Goal: Task Accomplishment & Management: Use online tool/utility

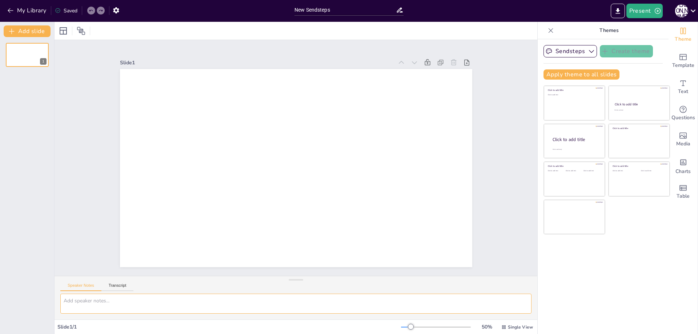
click at [113, 302] on textarea at bounding box center [295, 304] width 471 height 20
click at [99, 302] on textarea at bounding box center [295, 304] width 471 height 20
click at [194, 305] on textarea at bounding box center [295, 304] width 471 height 20
paste textarea "Titulo Gradarme con conciencia, Valor aboaj responabilidad, frase: Ser libre no…"
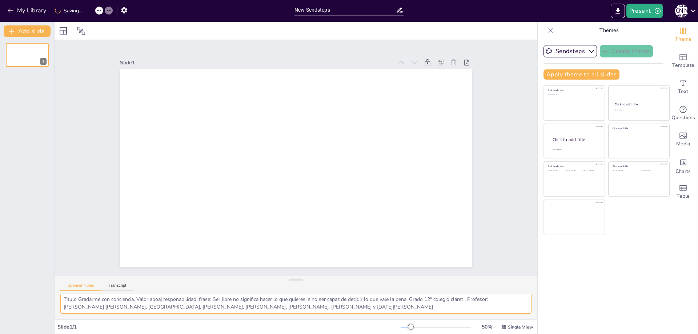
scroll to position [2, 0]
type textarea "Titulo Gradarme con conciencia, Valor aboaj responabilidad, frase: Ser libre no…"
click at [112, 288] on button "Transcript" at bounding box center [117, 287] width 32 height 8
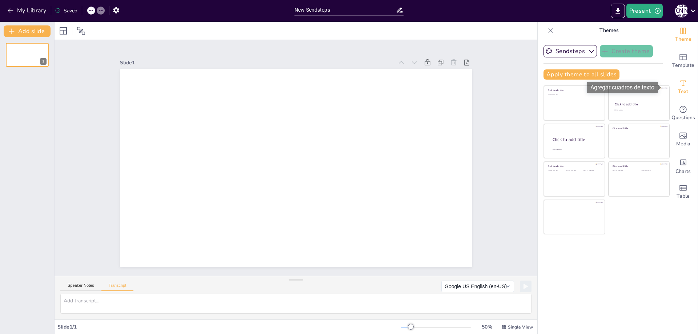
click at [681, 93] on span "Text" at bounding box center [683, 92] width 10 height 8
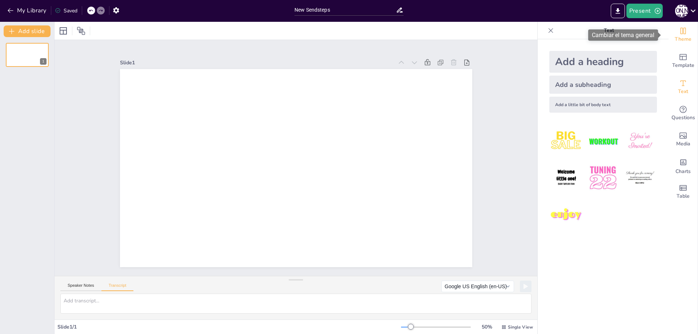
click at [684, 35] on span "Theme" at bounding box center [683, 39] width 17 height 8
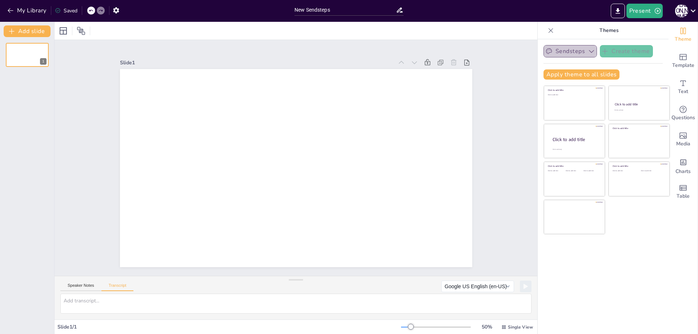
click at [576, 49] on button "Sendsteps" at bounding box center [570, 51] width 53 height 12
click at [367, 13] on input "New Sendsteps" at bounding box center [345, 10] width 101 height 11
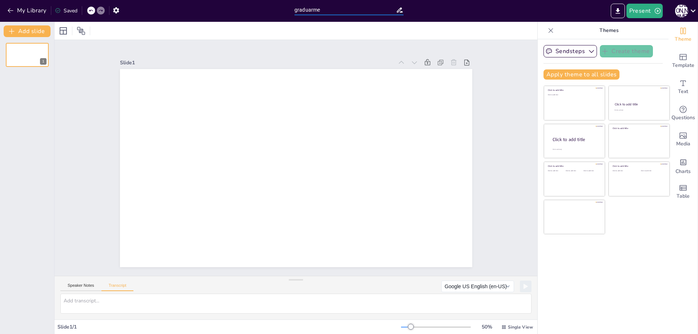
type input "graduarme"
click at [41, 33] on button "Add slide" at bounding box center [27, 31] width 47 height 12
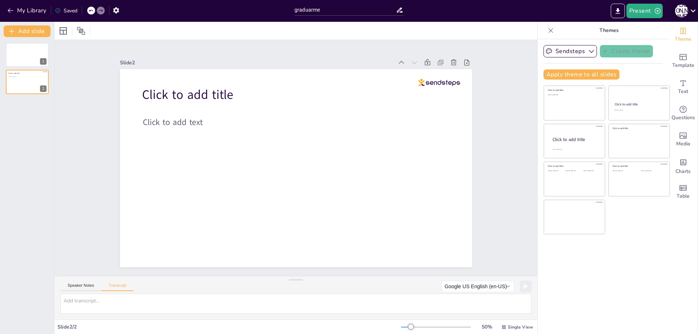
click at [682, 11] on div "[PERSON_NAME]" at bounding box center [682, 10] width 13 height 13
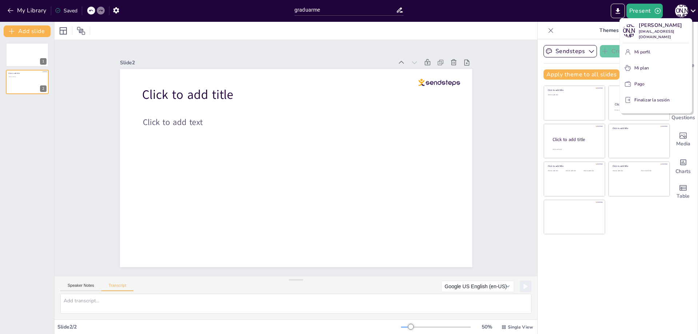
click at [17, 16] on div at bounding box center [349, 167] width 698 height 334
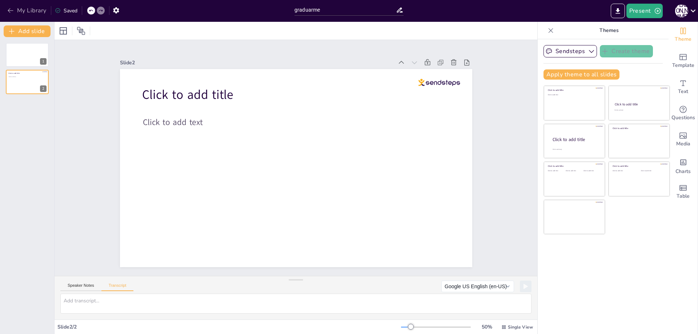
click at [15, 11] on button "My Library" at bounding box center [27, 11] width 44 height 12
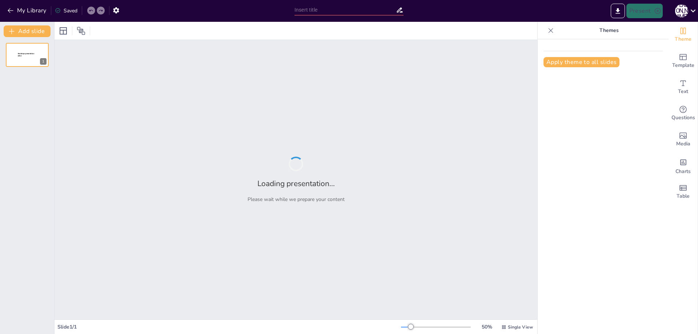
type input "Graduarme con Conciencia"
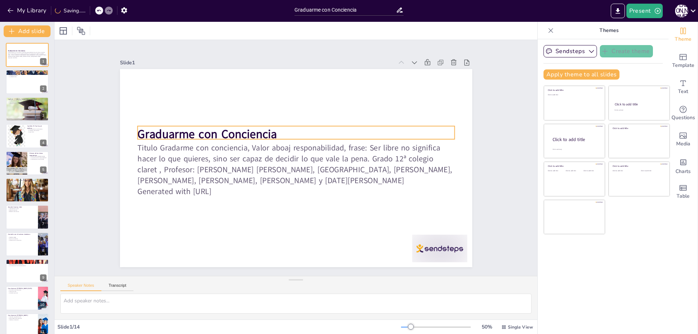
click at [239, 139] on strong "Graduarme con Conciencia" at bounding box center [208, 134] width 140 height 16
type input "48"
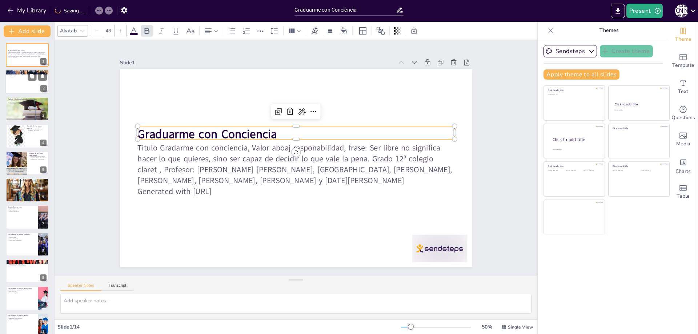
click at [29, 85] on div at bounding box center [27, 82] width 44 height 25
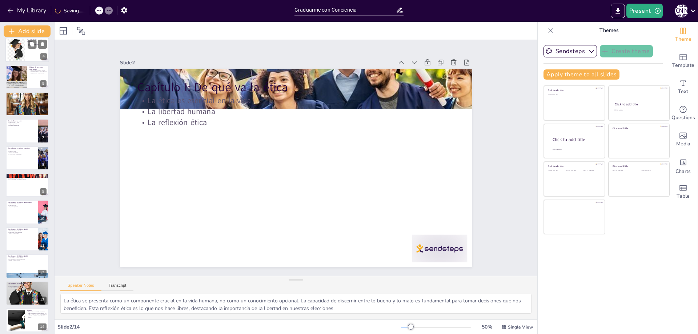
scroll to position [90, 0]
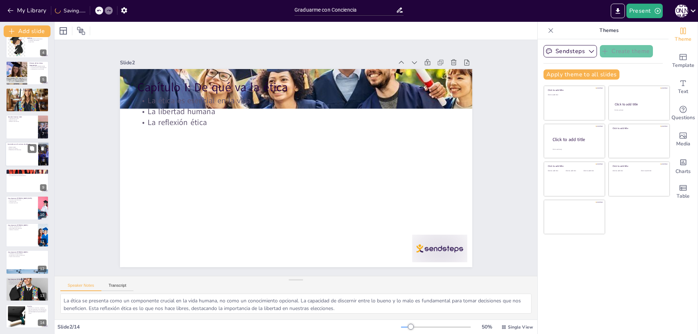
click at [29, 156] on div at bounding box center [27, 154] width 44 height 25
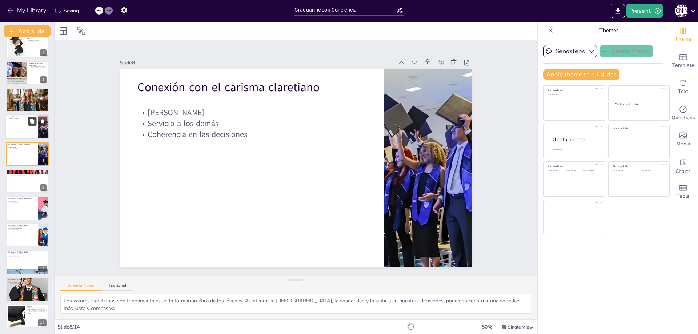
scroll to position [59, 0]
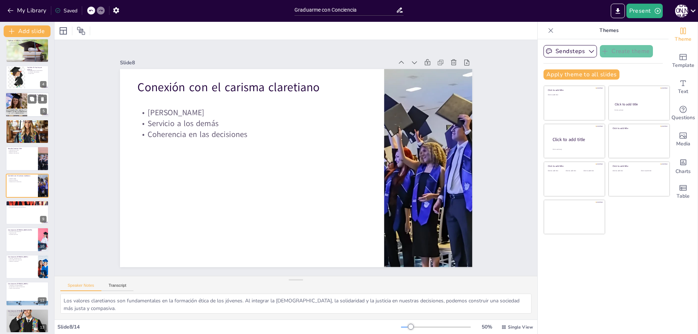
click at [16, 101] on div at bounding box center [16, 104] width 25 height 25
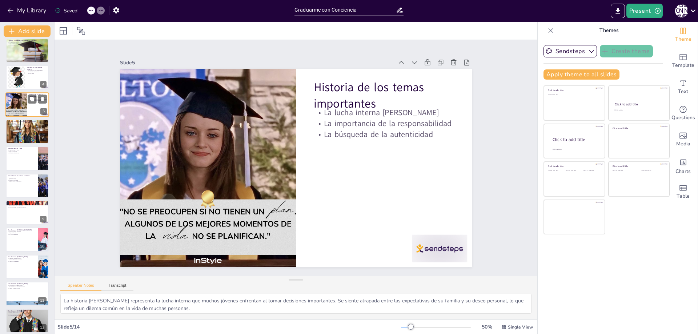
scroll to position [0, 0]
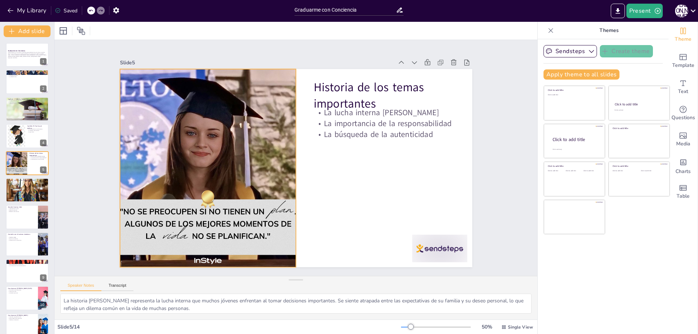
click at [222, 140] on div at bounding box center [208, 159] width 218 height 218
click at [29, 236] on button at bounding box center [32, 238] width 9 height 9
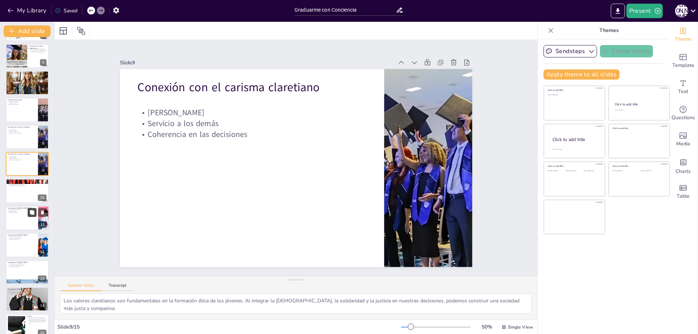
scroll to position [118, 0]
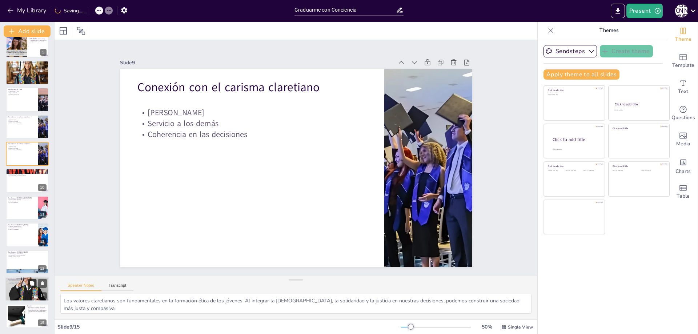
click at [30, 283] on icon at bounding box center [31, 283] width 5 height 5
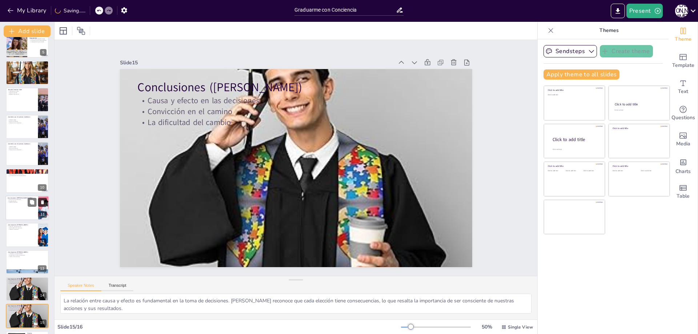
scroll to position [144, 0]
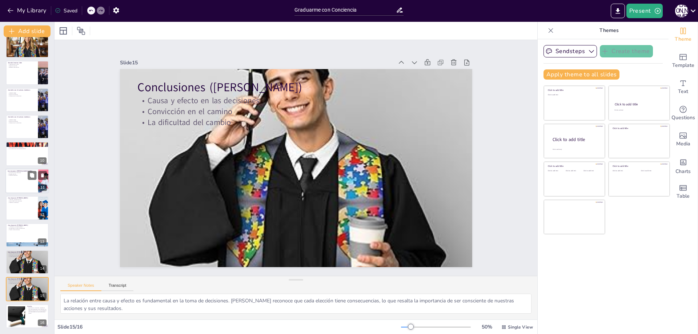
click at [21, 188] on div at bounding box center [27, 181] width 44 height 25
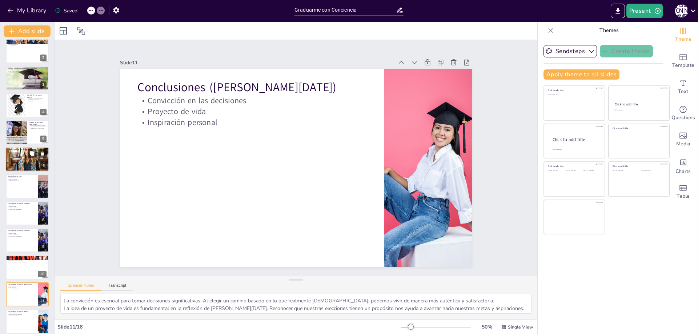
scroll to position [31, 0]
click at [12, 129] on div at bounding box center [16, 132] width 25 height 25
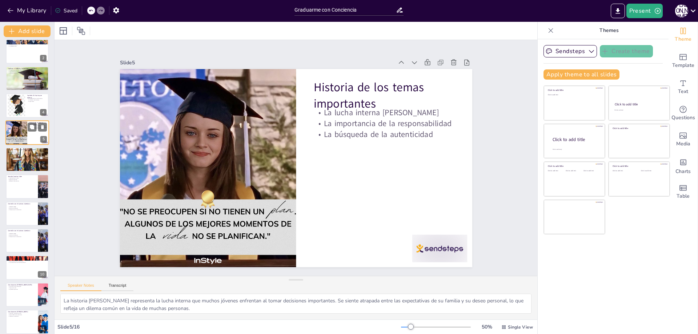
scroll to position [0, 0]
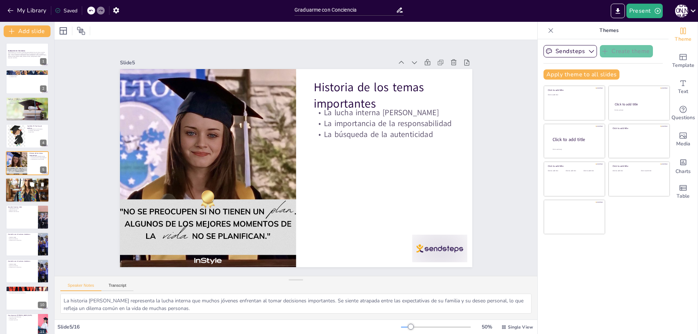
click at [17, 192] on div at bounding box center [27, 190] width 44 height 44
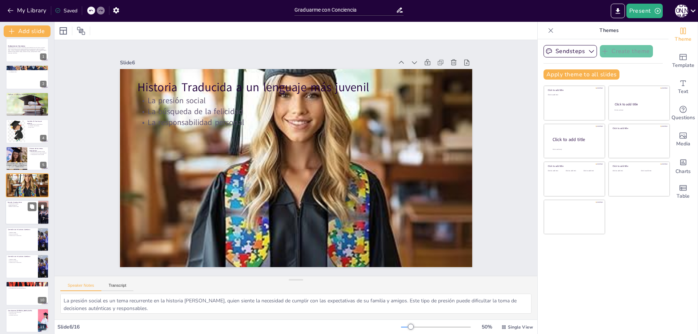
click at [22, 214] on div at bounding box center [27, 212] width 44 height 25
type textarea "La creatividad puede ser una herramienta poderosa para explorar y expresar dile…"
